Goal: Task Accomplishment & Management: Manage account settings

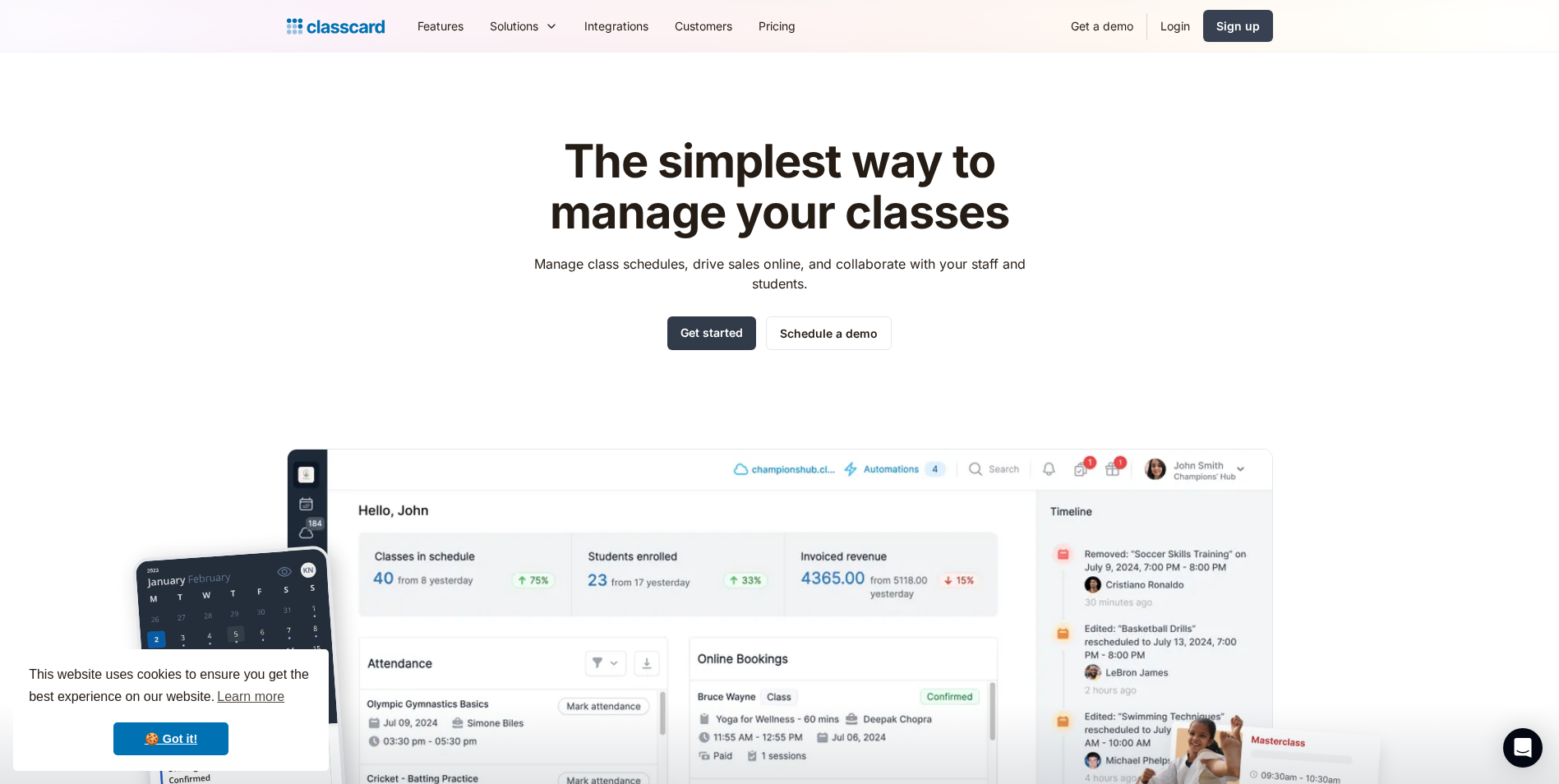
click at [738, 343] on link "Get started" at bounding box center [711, 333] width 89 height 33
click at [1176, 28] on link "Login" at bounding box center [1175, 25] width 56 height 37
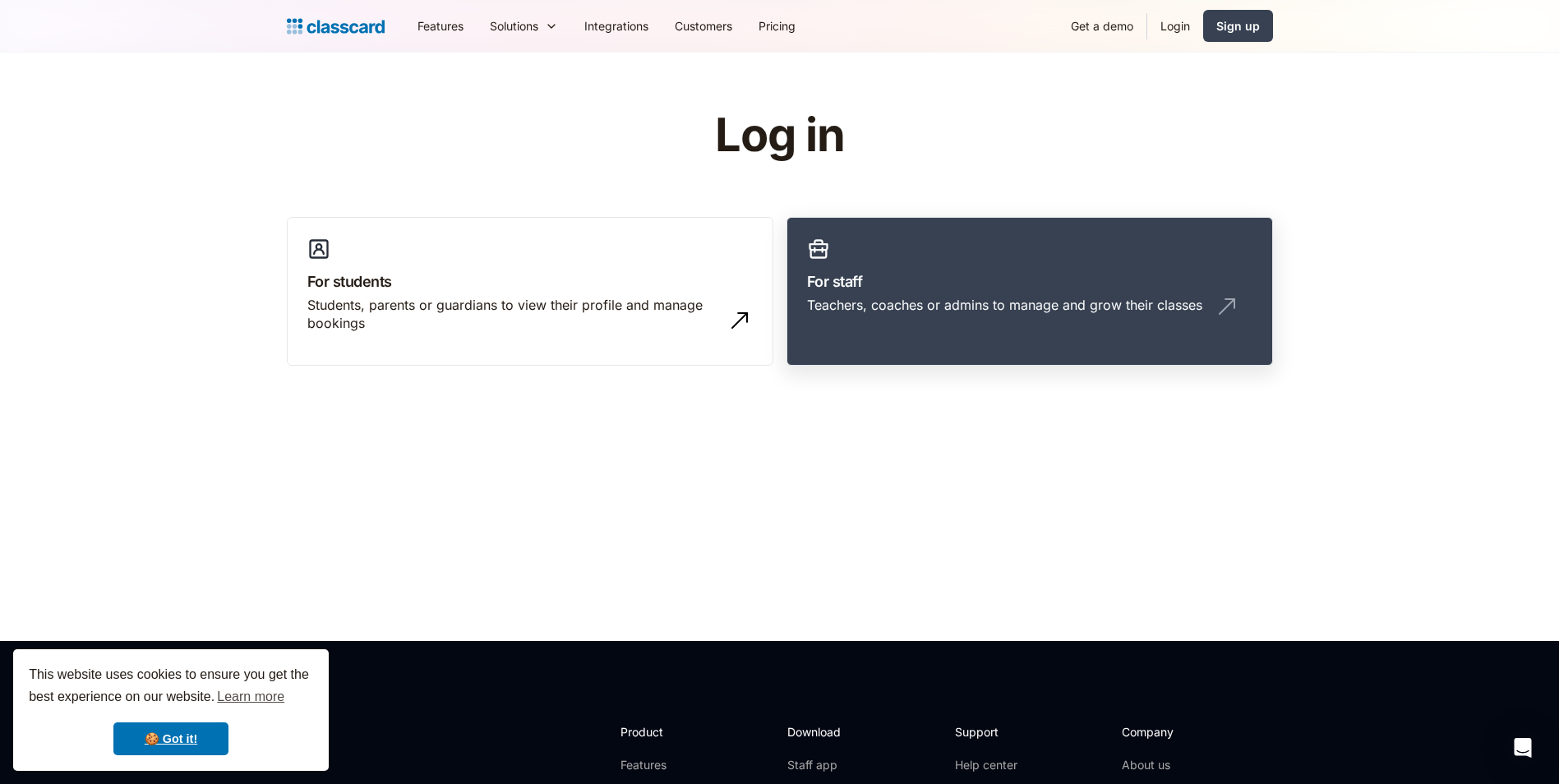
click at [909, 318] on div "Teachers, coaches or admins to manage and grow their classes" at bounding box center [1030, 312] width 445 height 32
